Goal: Task Accomplishment & Management: Complete application form

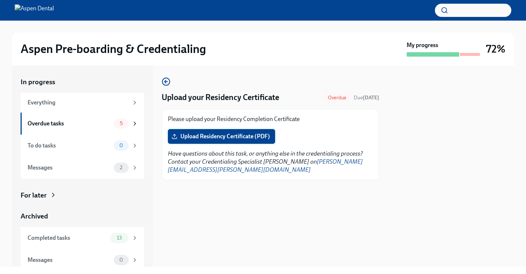
click at [249, 141] on label "Upload Residency Certificate (PDF)" at bounding box center [221, 136] width 107 height 15
click at [0, 0] on input "Upload Residency Certificate (PDF)" at bounding box center [0, 0] width 0 height 0
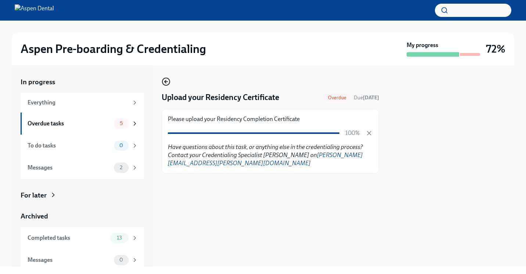
click at [165, 84] on icon "button" at bounding box center [166, 81] width 9 height 9
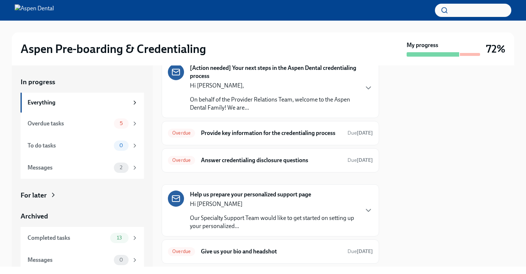
scroll to position [36, 0]
click at [222, 134] on h6 "Provide key information for the credentialing process" at bounding box center [271, 132] width 141 height 8
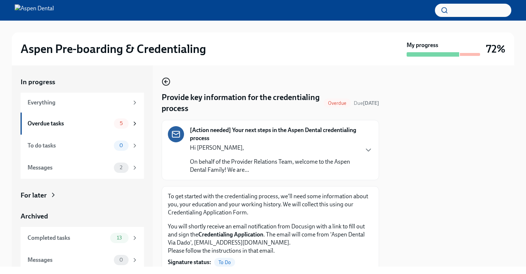
click at [166, 80] on icon "button" at bounding box center [166, 81] width 9 height 9
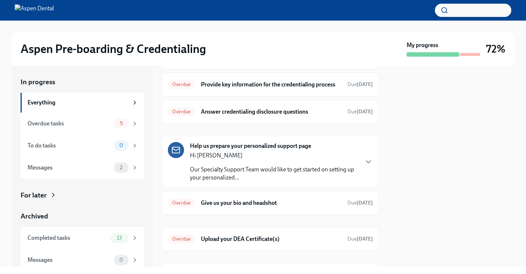
scroll to position [85, 0]
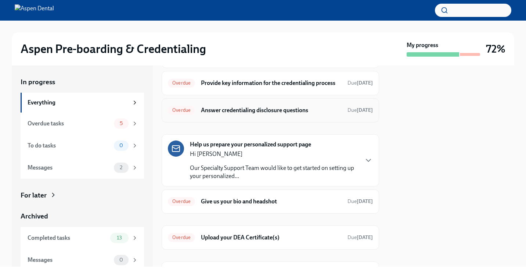
click at [235, 108] on h6 "Answer credentialing disclosure questions" at bounding box center [271, 110] width 141 height 8
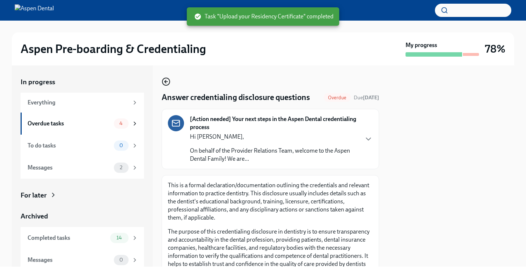
click at [167, 80] on icon "button" at bounding box center [166, 81] width 9 height 9
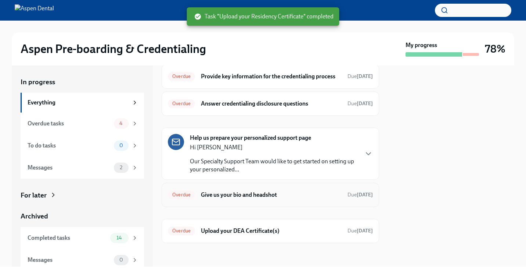
scroll to position [91, 0]
click at [230, 194] on h6 "Give us your bio and headshot" at bounding box center [271, 195] width 141 height 8
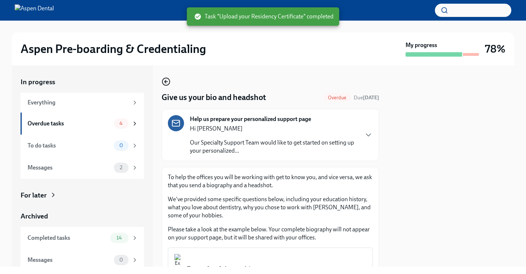
click at [163, 80] on circle "button" at bounding box center [165, 81] width 7 height 7
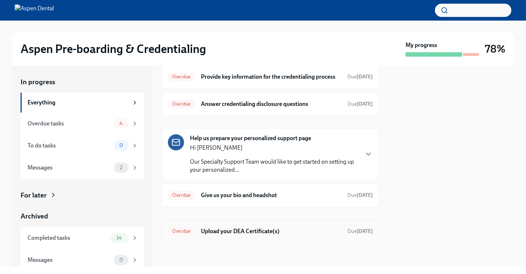
click at [228, 229] on h6 "Upload your DEA Certificate(s)" at bounding box center [271, 231] width 141 height 8
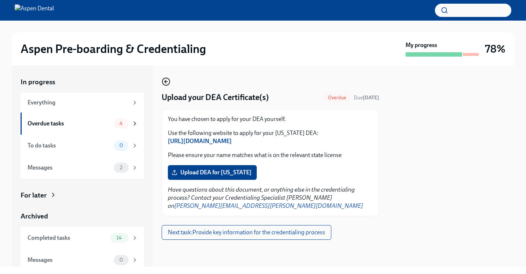
click at [165, 83] on icon "button" at bounding box center [166, 81] width 9 height 9
